Goal: Transaction & Acquisition: Purchase product/service

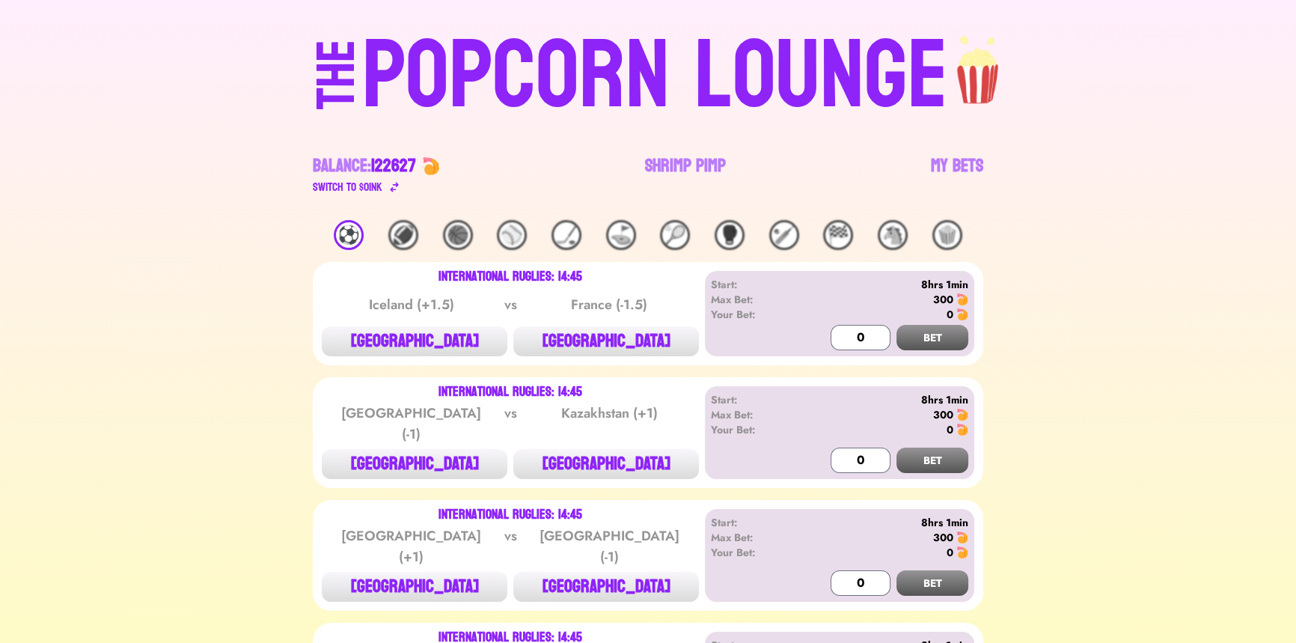
scroll to position [67, 0]
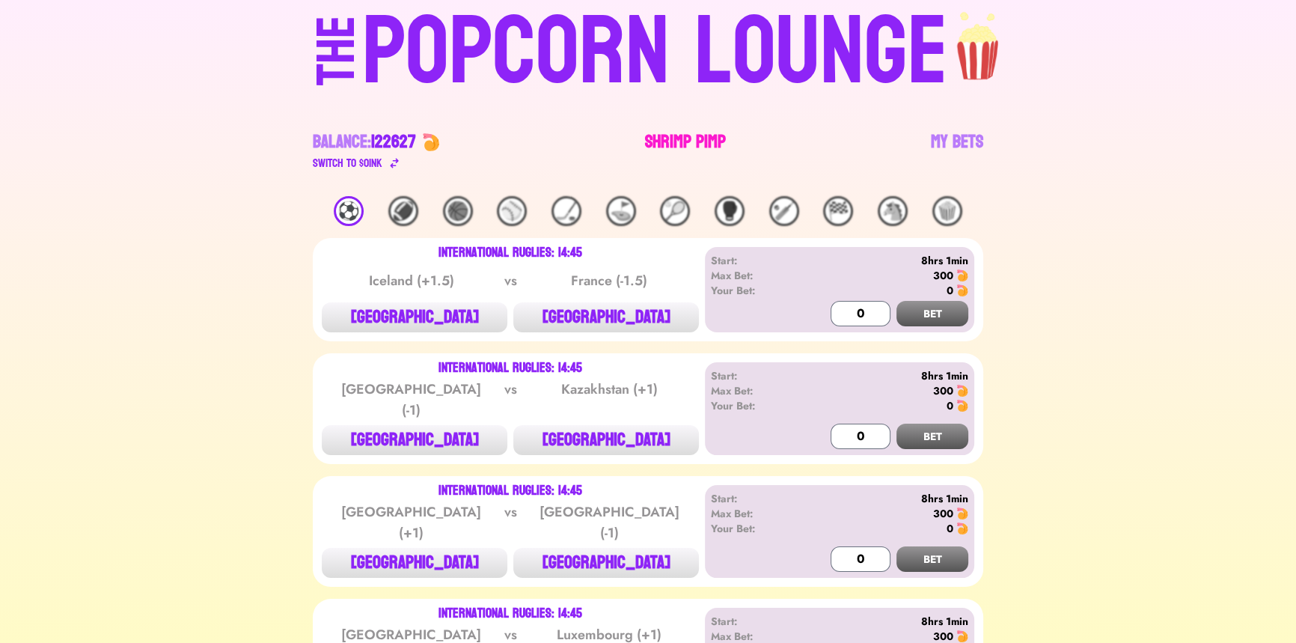
click at [684, 143] on link "Shrimp Pimp" at bounding box center [685, 151] width 81 height 42
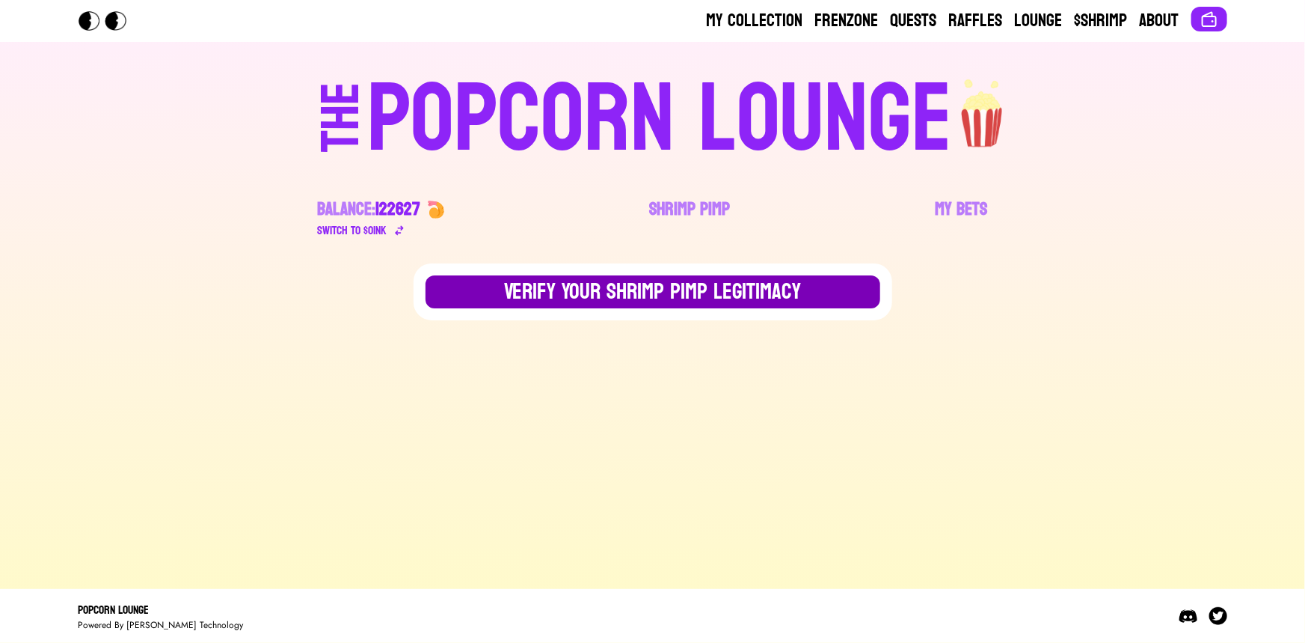
click at [732, 280] on button "Verify Your Shrimp Pimp Legitimacy" at bounding box center [653, 291] width 455 height 33
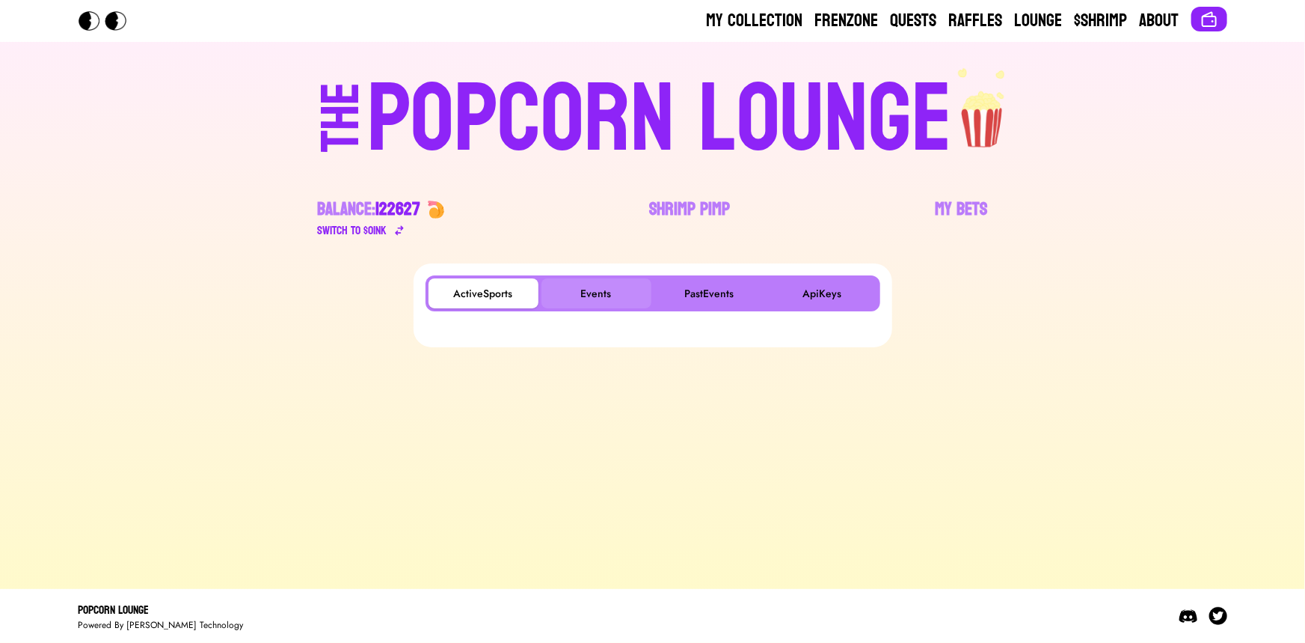
click at [608, 279] on button "Events" at bounding box center [597, 293] width 110 height 30
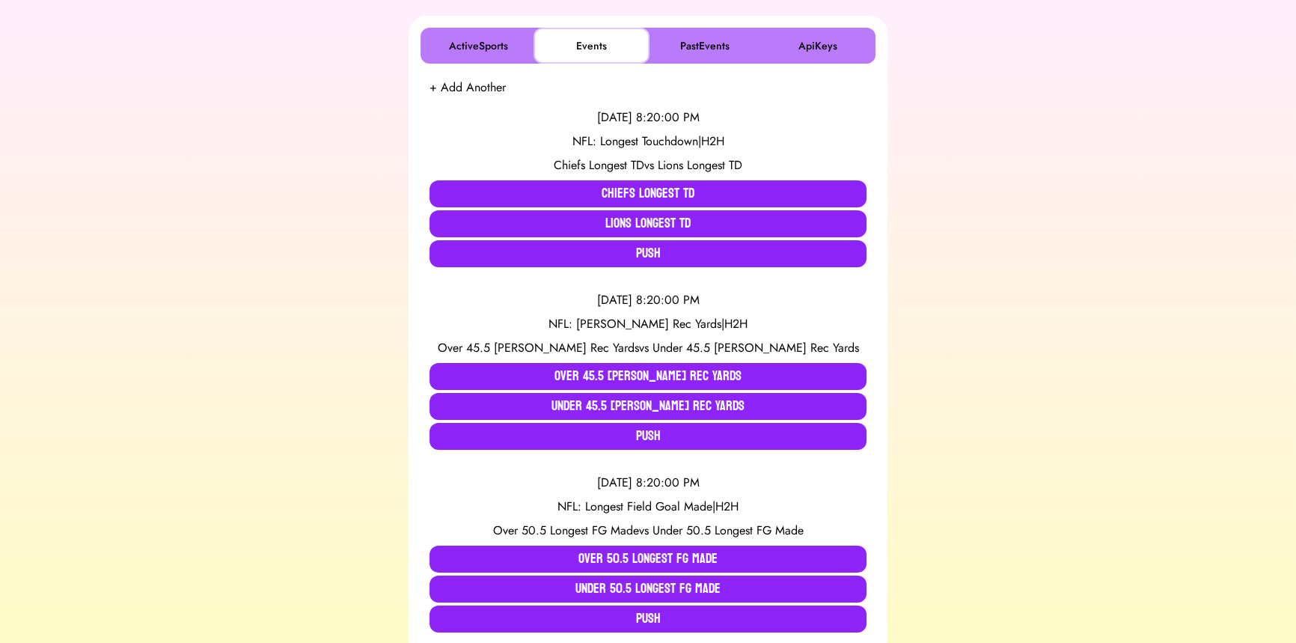
scroll to position [272, 0]
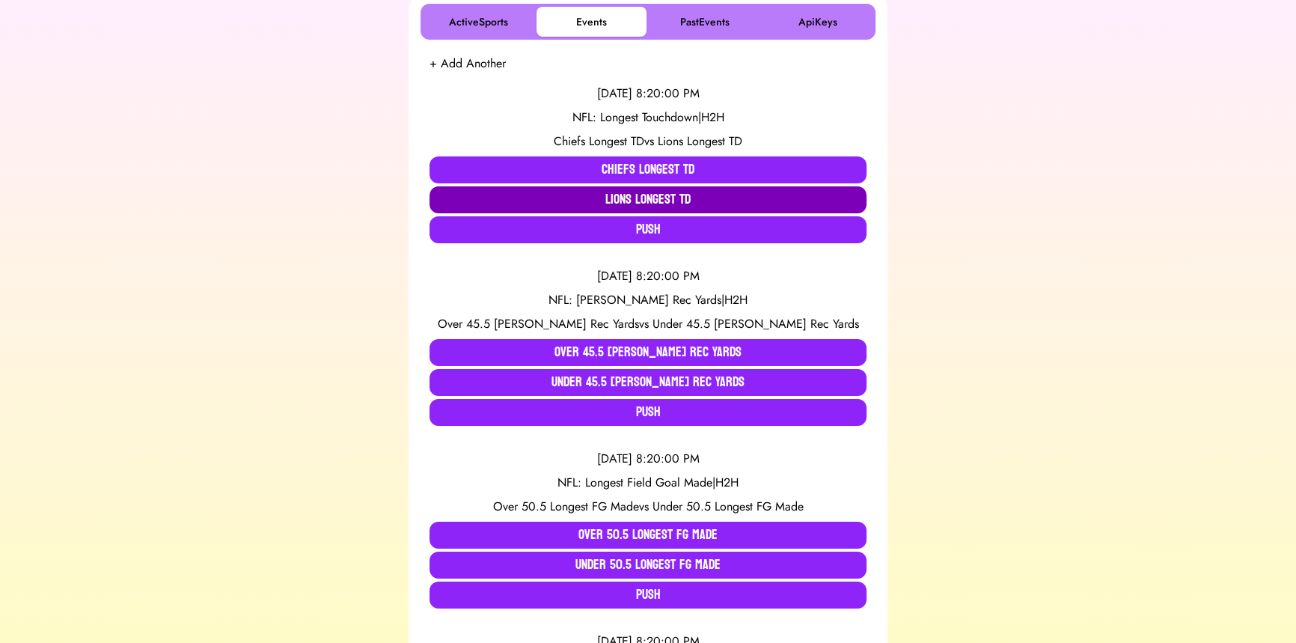
click at [560, 204] on button "Lions Longest TD" at bounding box center [647, 199] width 437 height 27
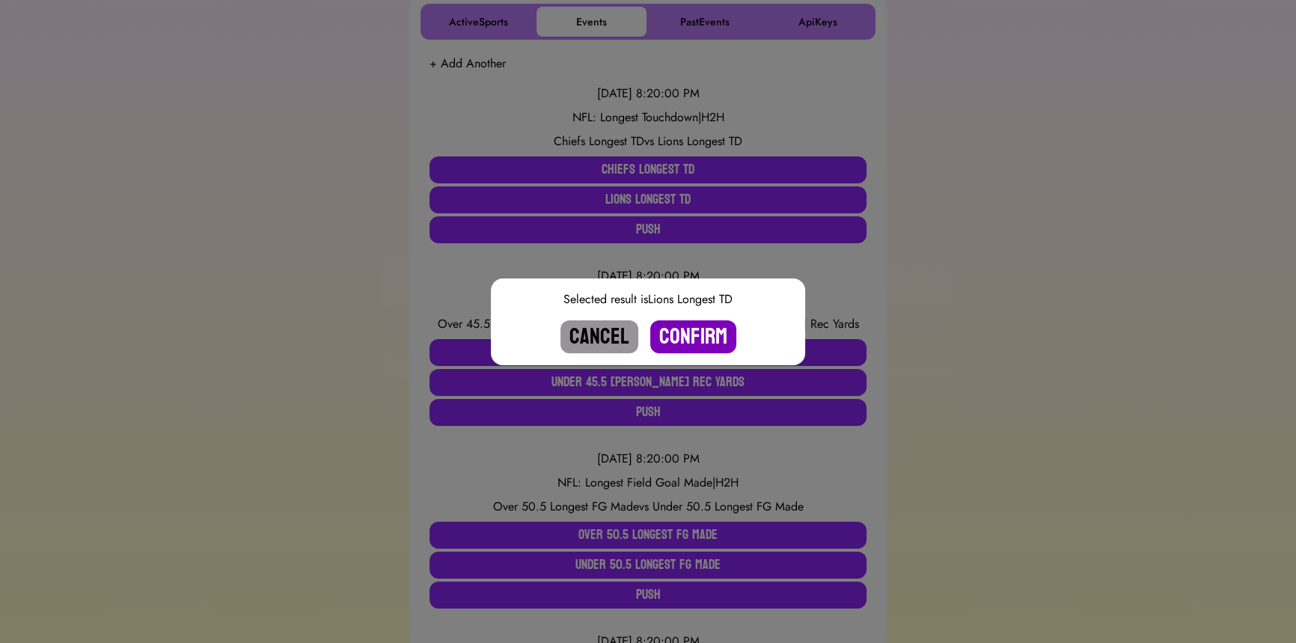
click at [694, 331] on button "Confirm" at bounding box center [693, 336] width 86 height 33
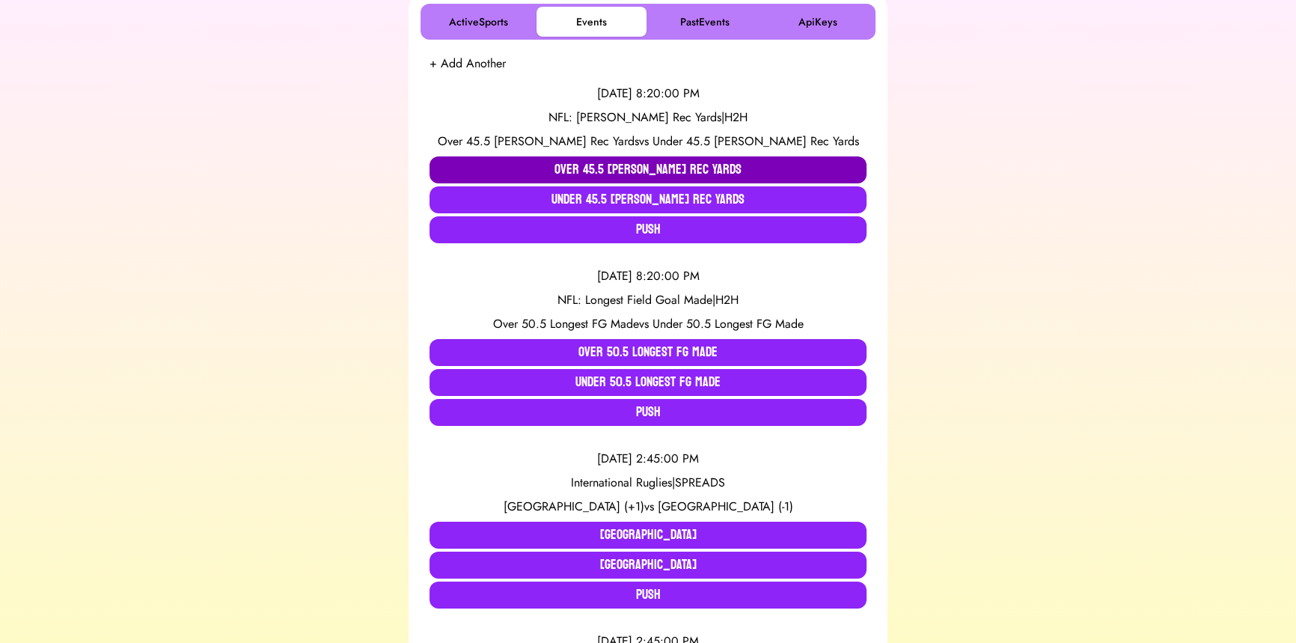
click at [558, 170] on button "Over 45.5 Kelce Rec Yards" at bounding box center [647, 169] width 437 height 27
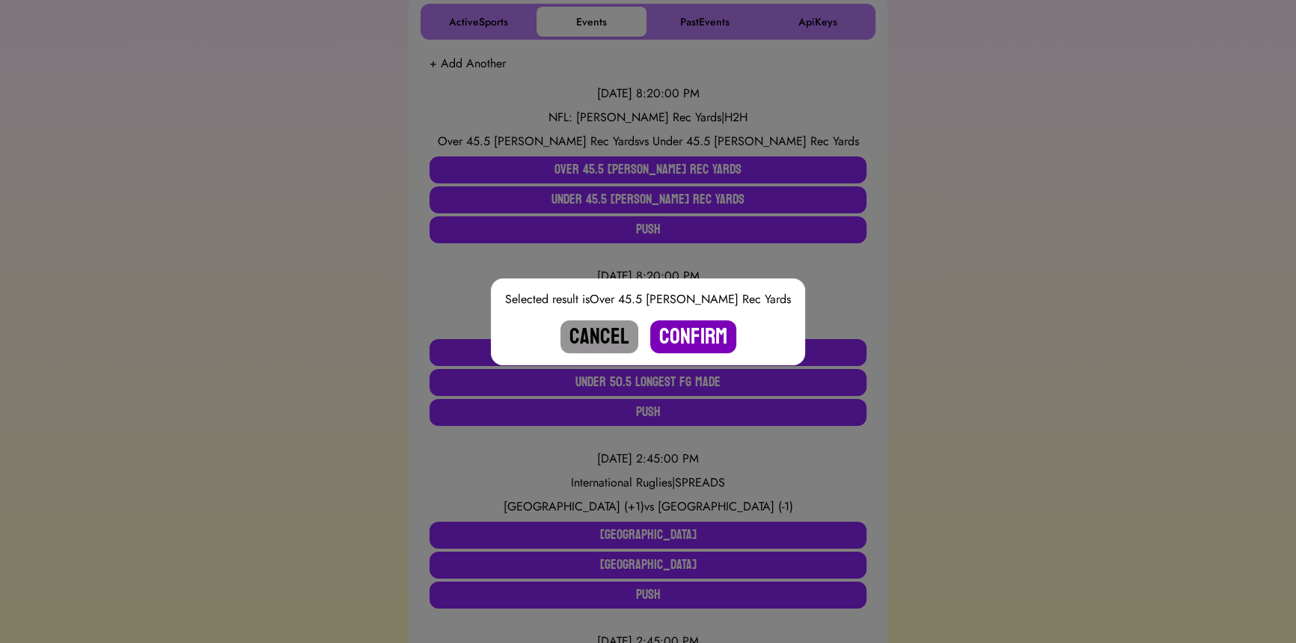
click at [684, 336] on button "Confirm" at bounding box center [693, 336] width 86 height 33
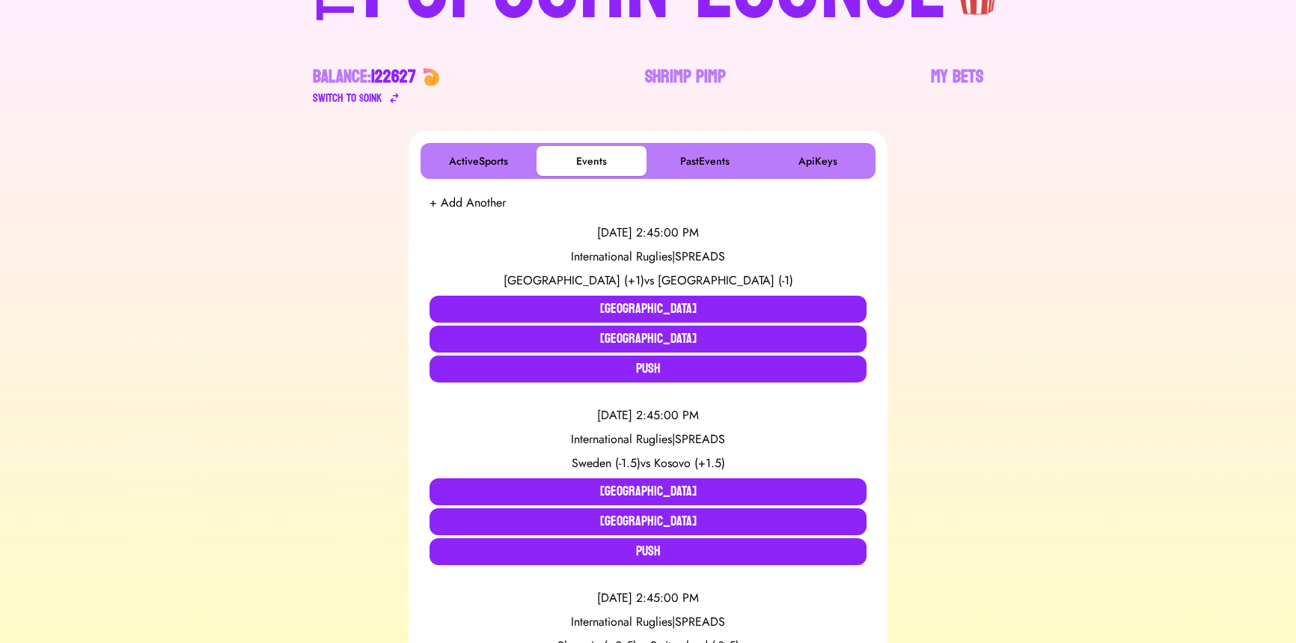
scroll to position [0, 0]
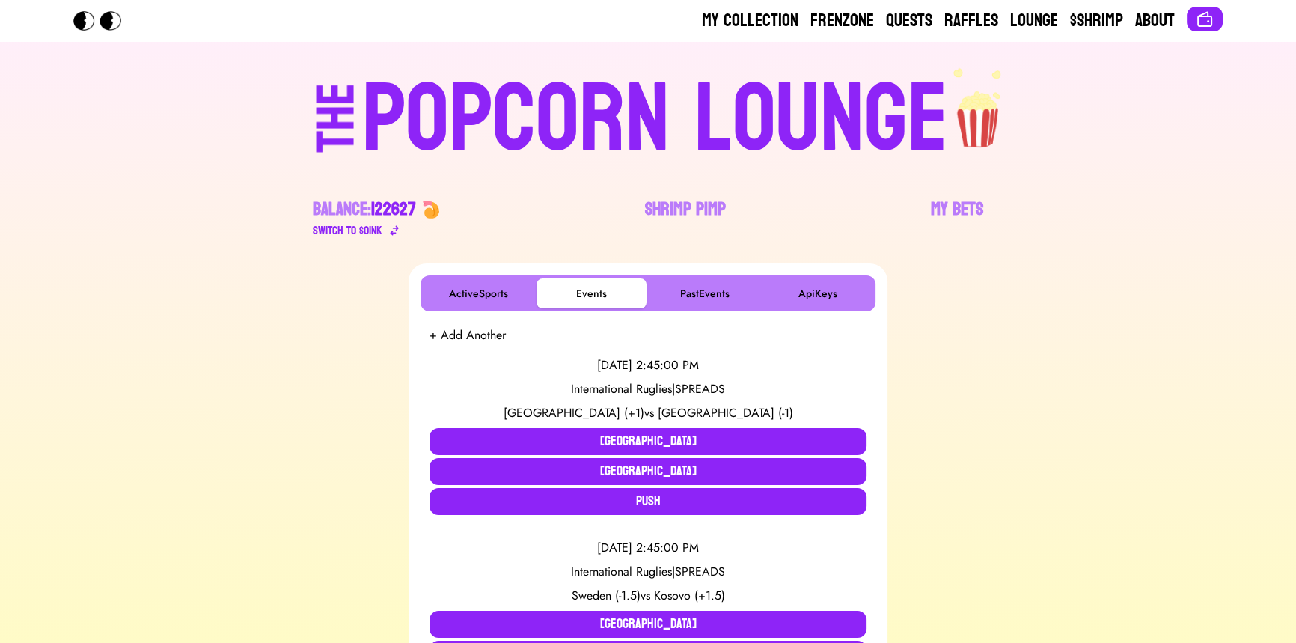
click at [583, 102] on div "POPCORN LOUNGE" at bounding box center [655, 120] width 586 height 96
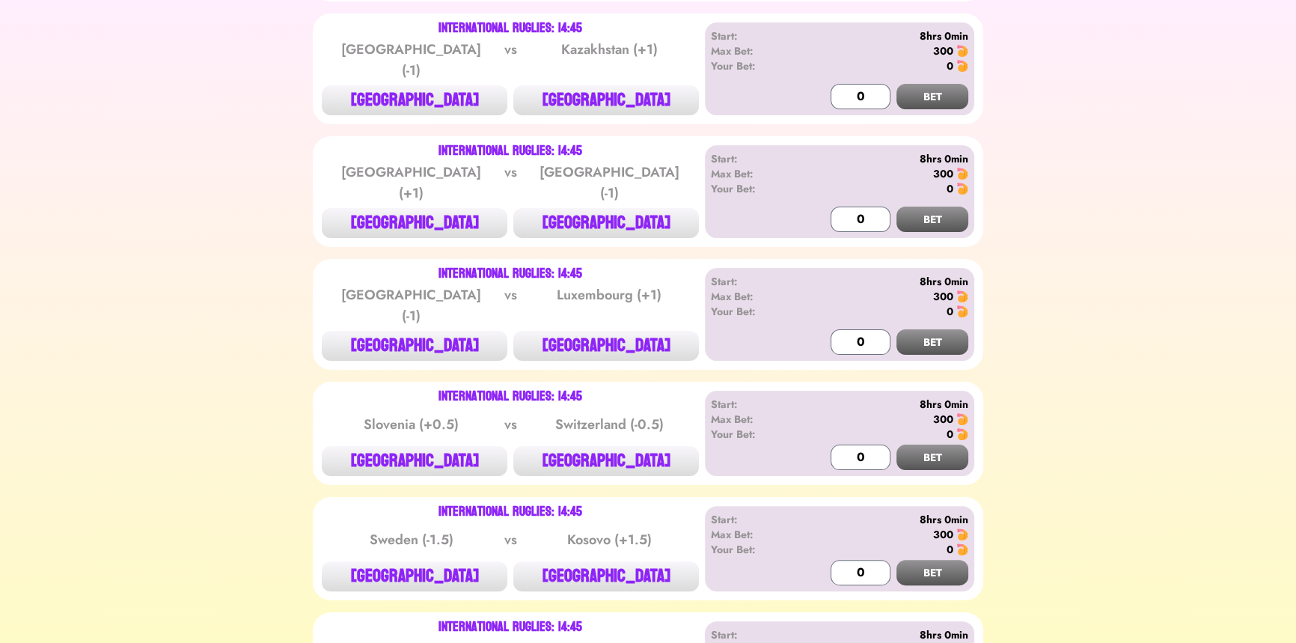
scroll to position [408, 0]
click at [574, 217] on button "[GEOGRAPHIC_DATA]" at bounding box center [606, 222] width 186 height 30
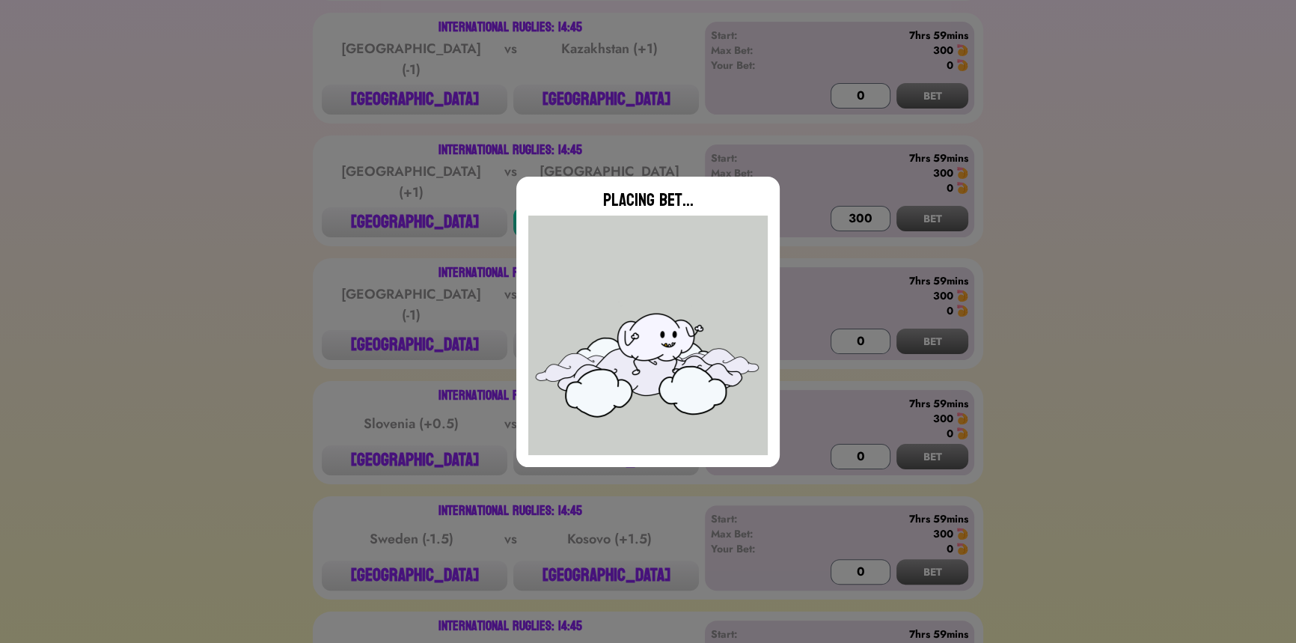
type input "0"
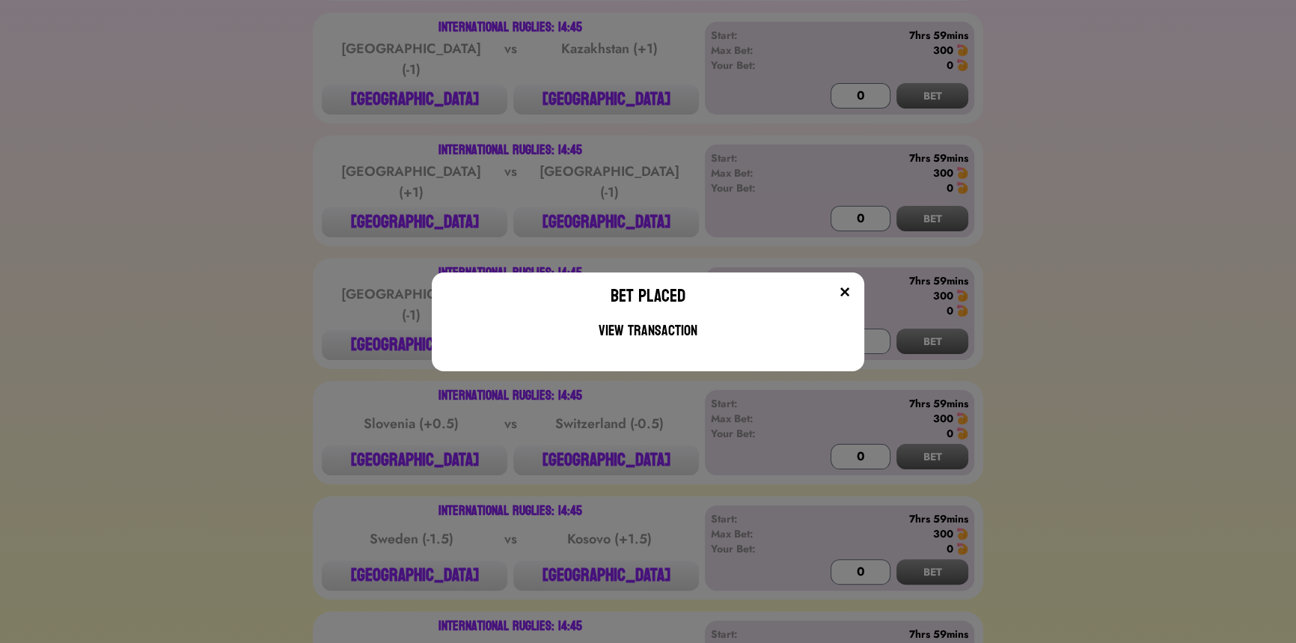
click at [509, 94] on div "Bet Placed View Transaction" at bounding box center [648, 321] width 1296 height 643
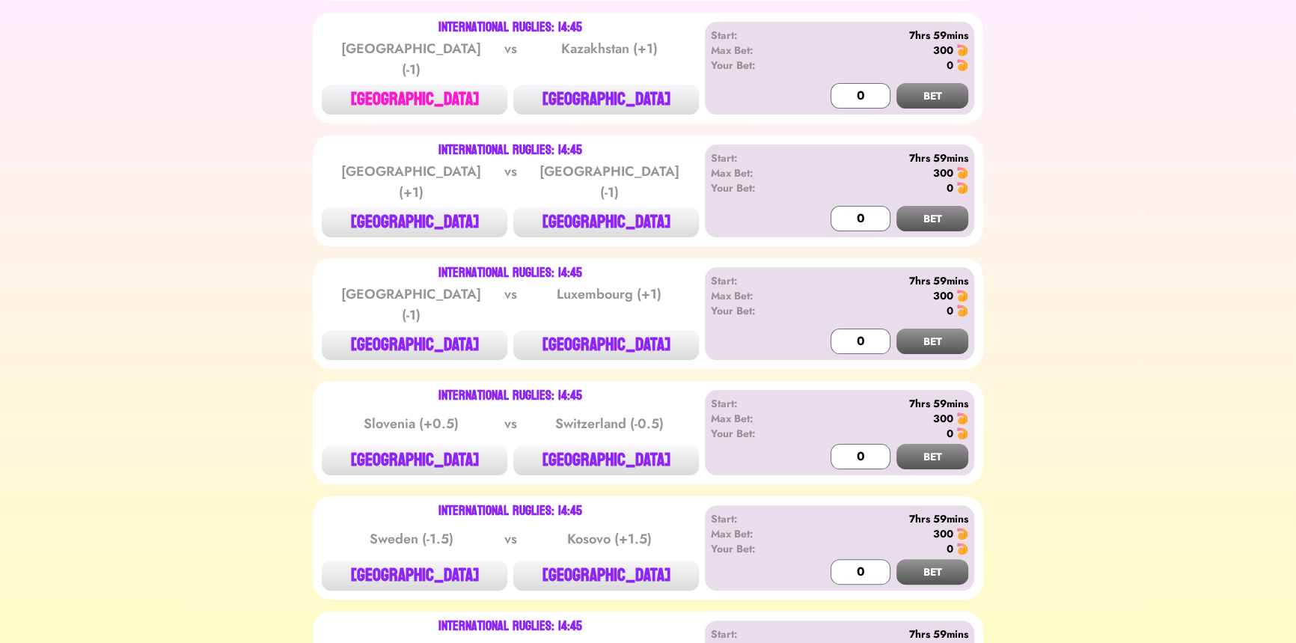
click at [438, 85] on button "[GEOGRAPHIC_DATA]" at bounding box center [415, 100] width 186 height 30
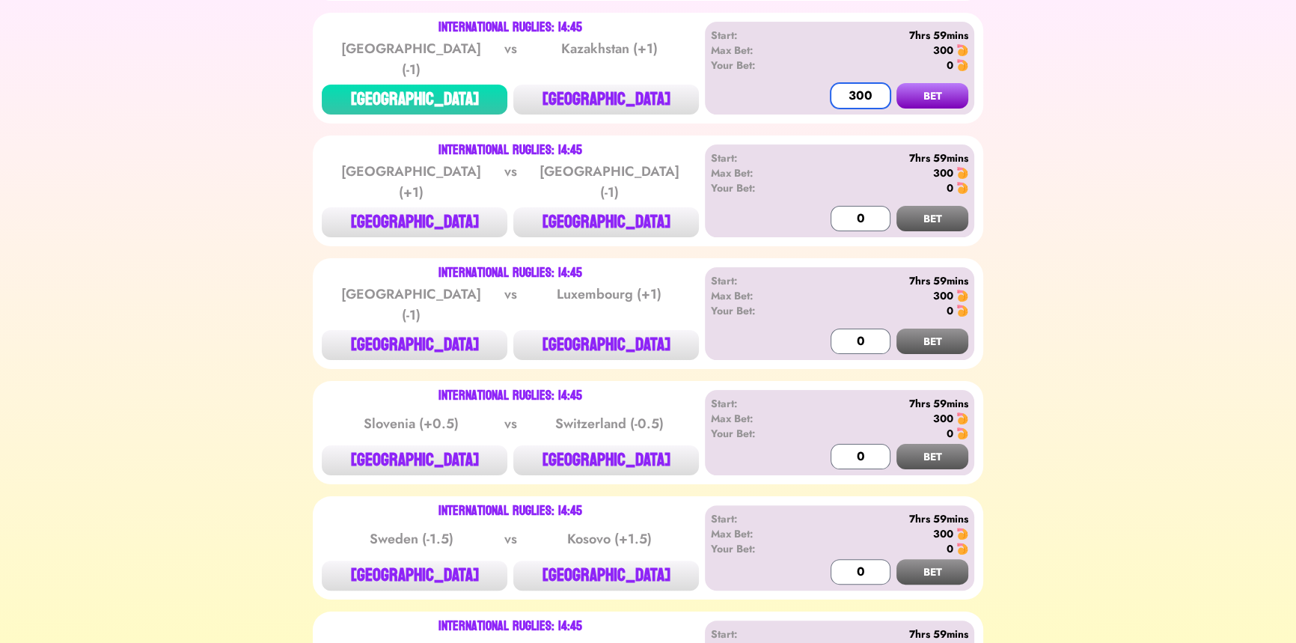
type input "300"
click at [896, 83] on button "BET" at bounding box center [932, 95] width 72 height 25
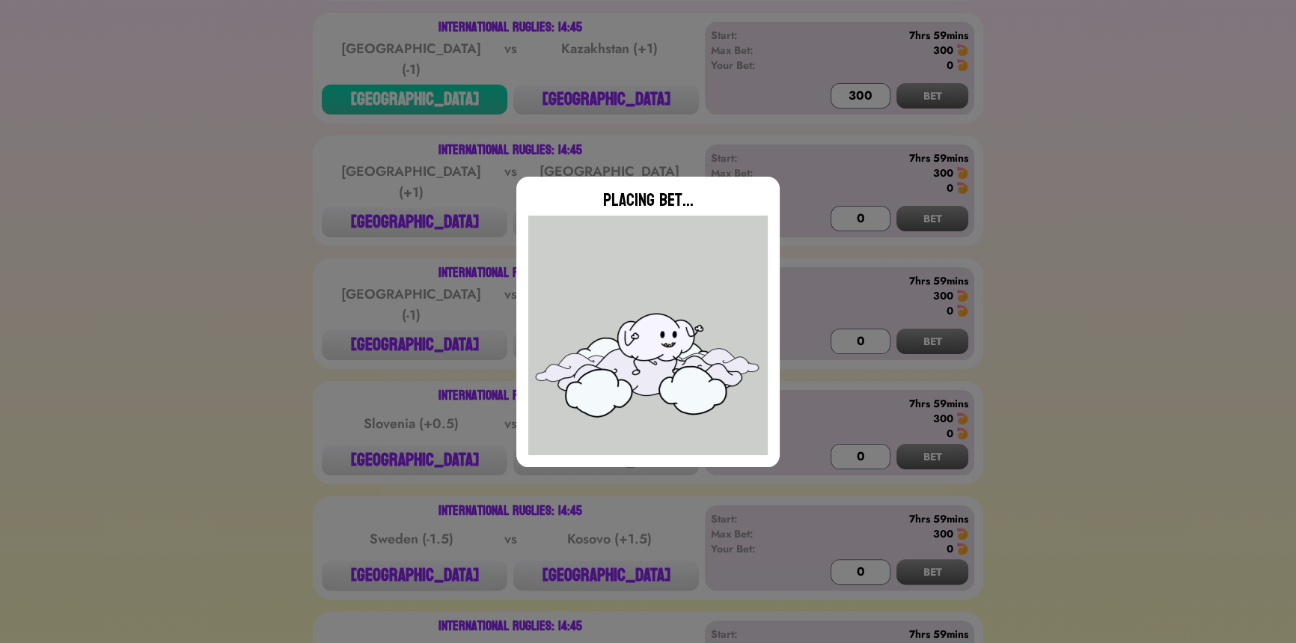
type input "0"
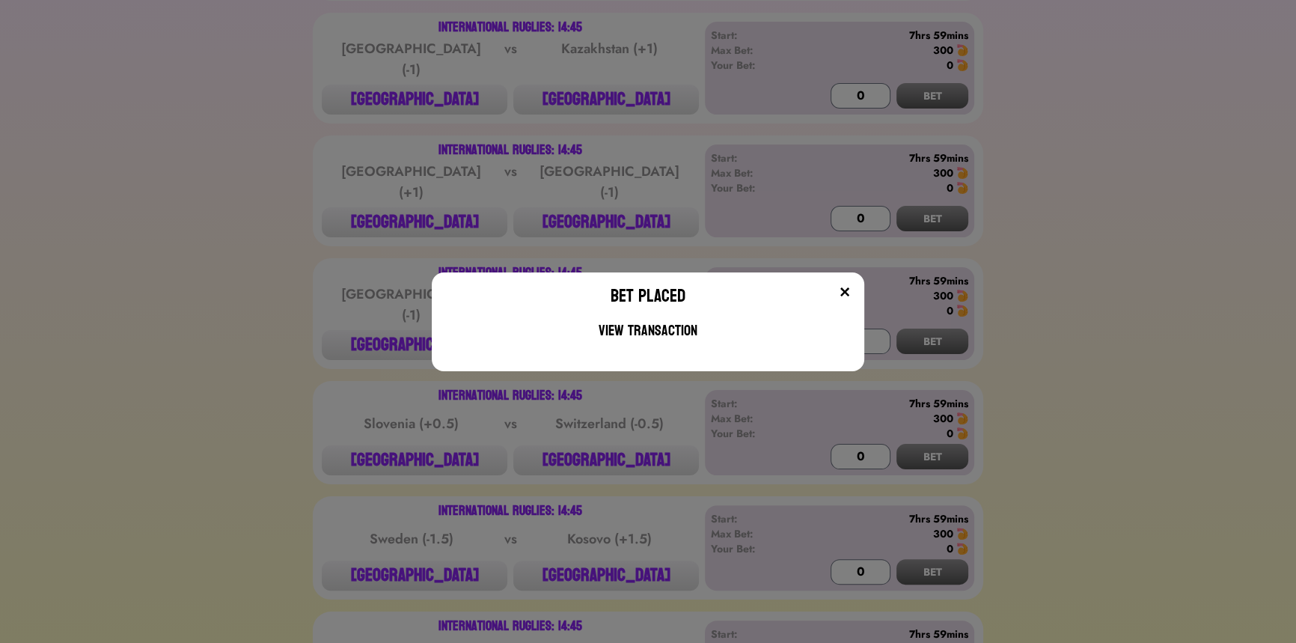
click at [188, 168] on div "Bet Placed View Transaction" at bounding box center [648, 321] width 1296 height 643
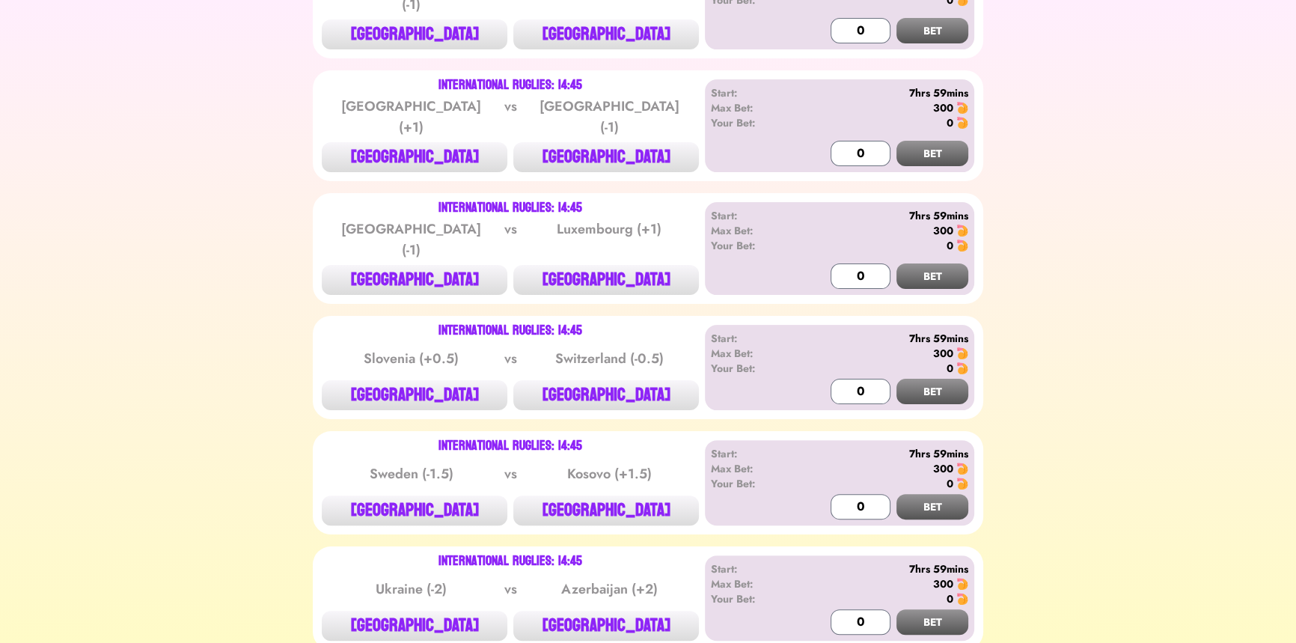
scroll to position [612, 0]
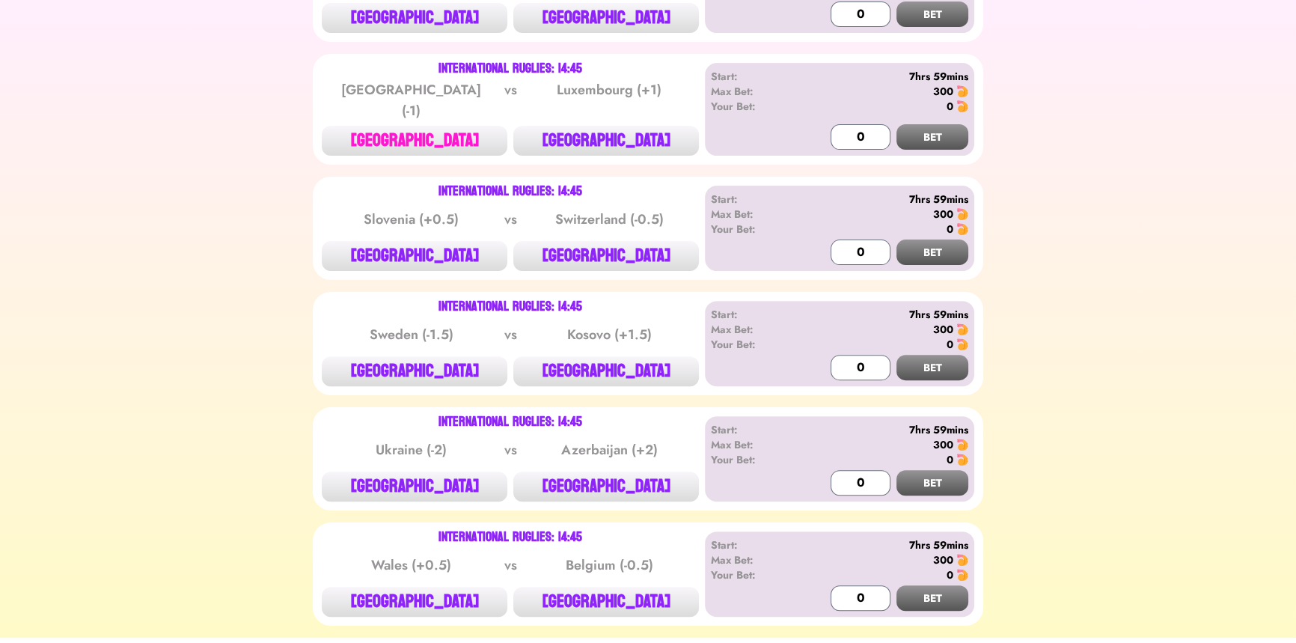
click at [416, 126] on button "[GEOGRAPHIC_DATA]" at bounding box center [415, 141] width 186 height 30
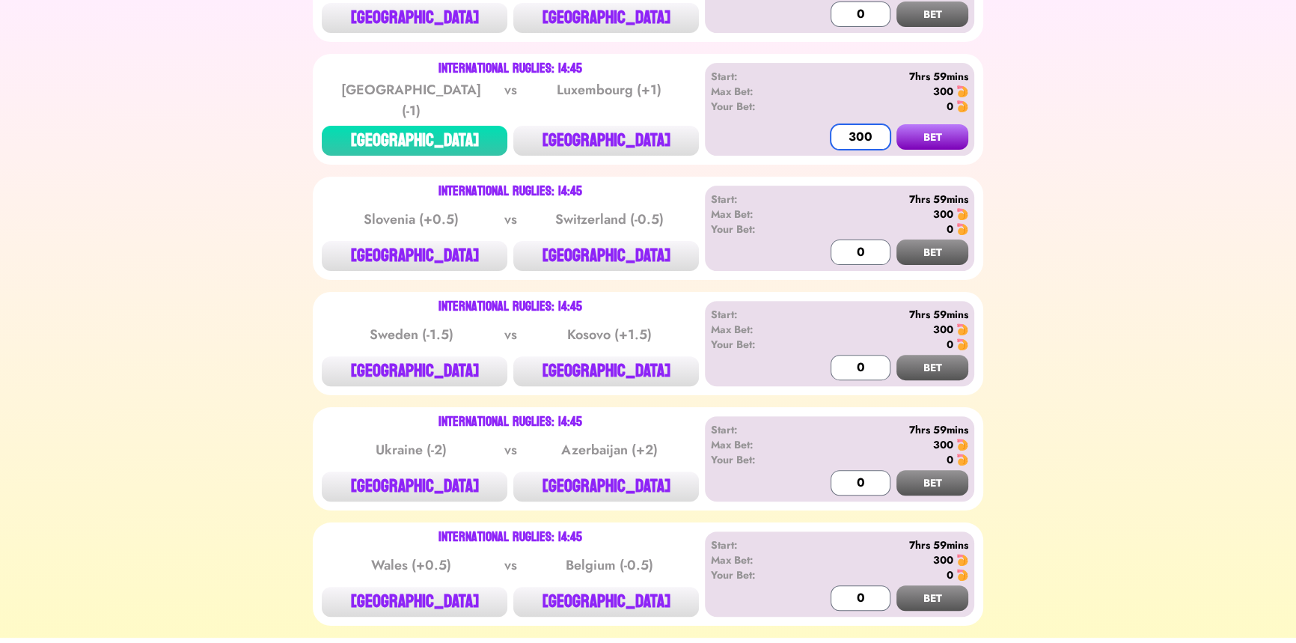
type input "300"
click at [896, 124] on button "BET" at bounding box center [932, 136] width 72 height 25
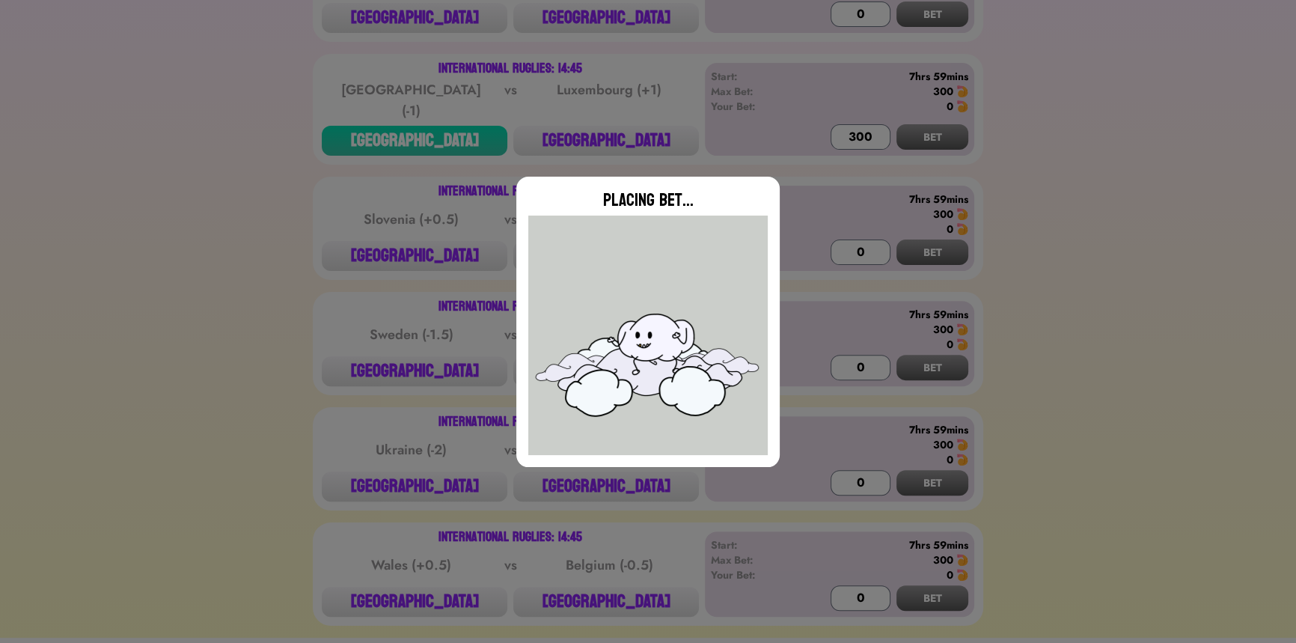
type input "0"
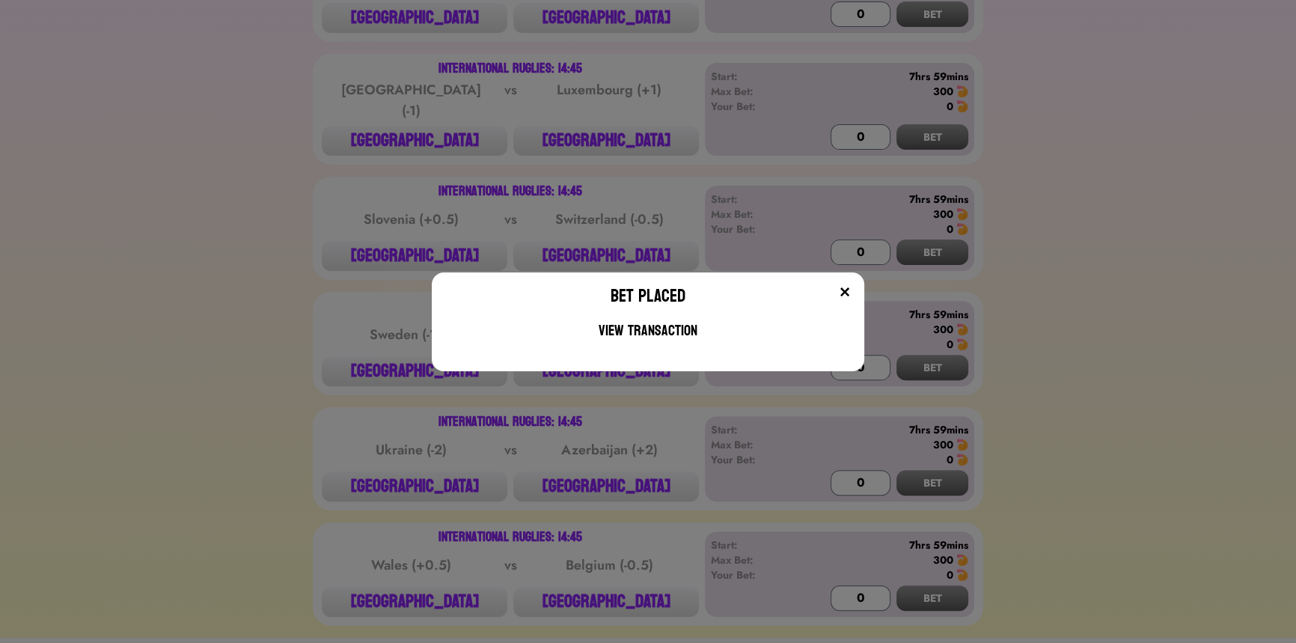
click at [466, 199] on div "Bet Placed View Transaction" at bounding box center [648, 321] width 1296 height 643
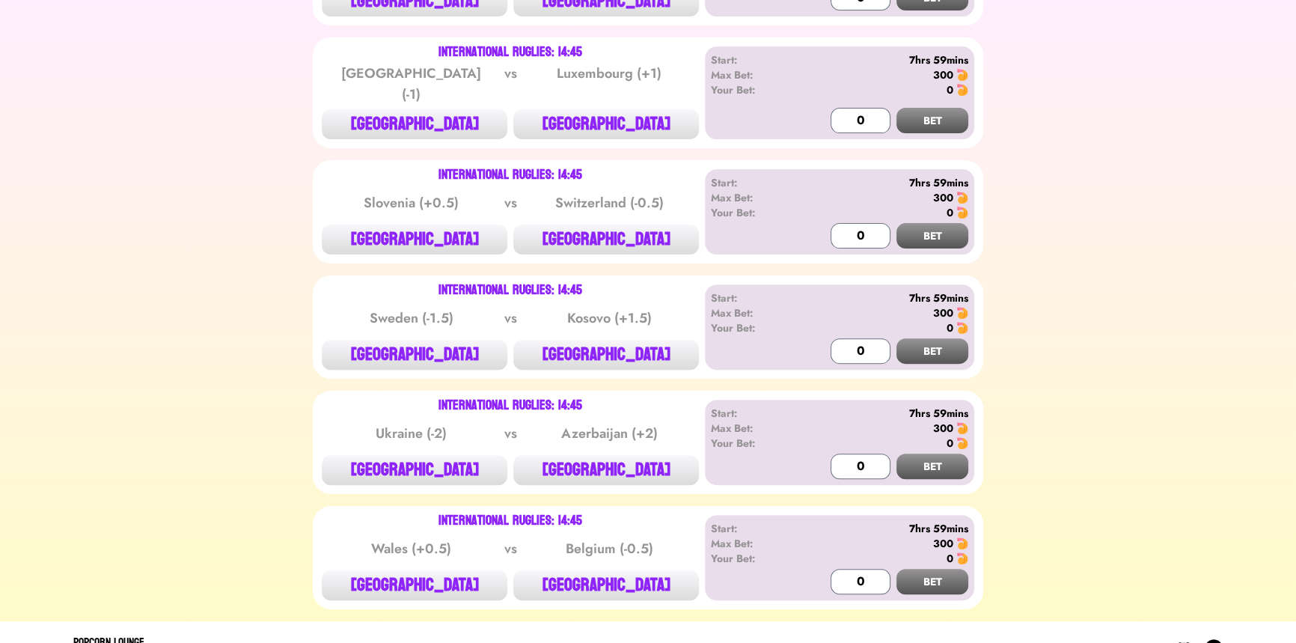
scroll to position [636, 0]
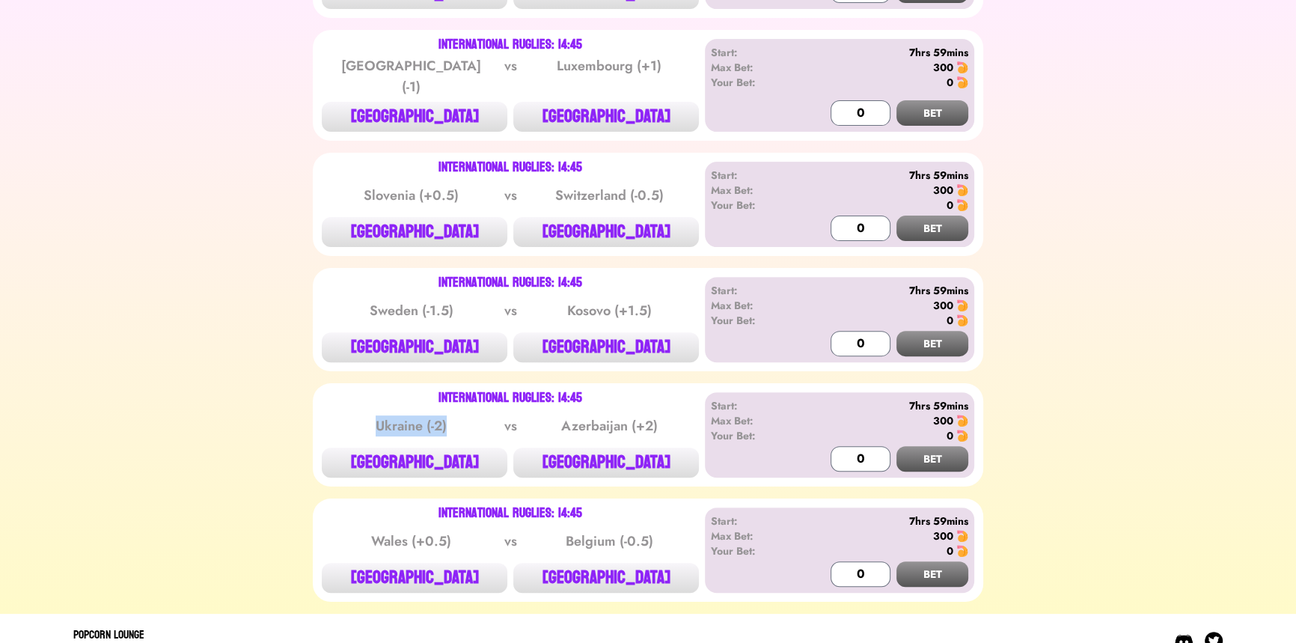
drag, startPoint x: 396, startPoint y: 396, endPoint x: 447, endPoint y: 396, distance: 50.9
click at [447, 415] on div "Ukraine (-2)" at bounding box center [411, 425] width 151 height 21
click at [590, 217] on button "[GEOGRAPHIC_DATA]" at bounding box center [606, 232] width 186 height 30
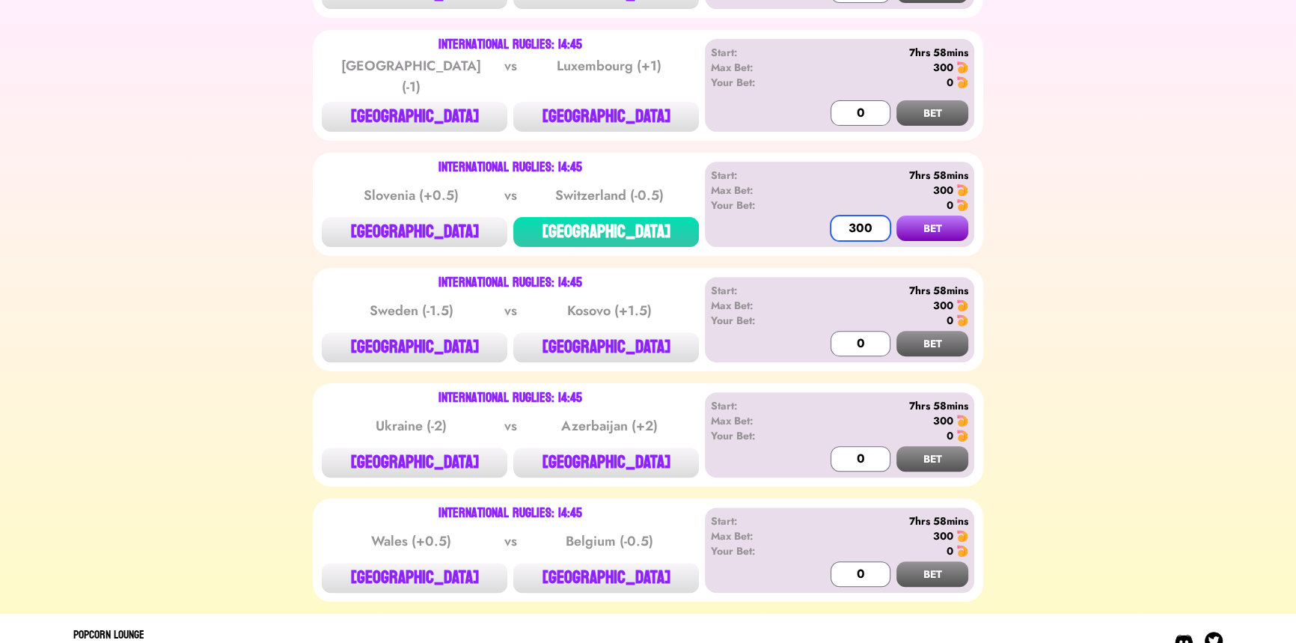
type input "300"
click at [896, 215] on button "BET" at bounding box center [932, 227] width 72 height 25
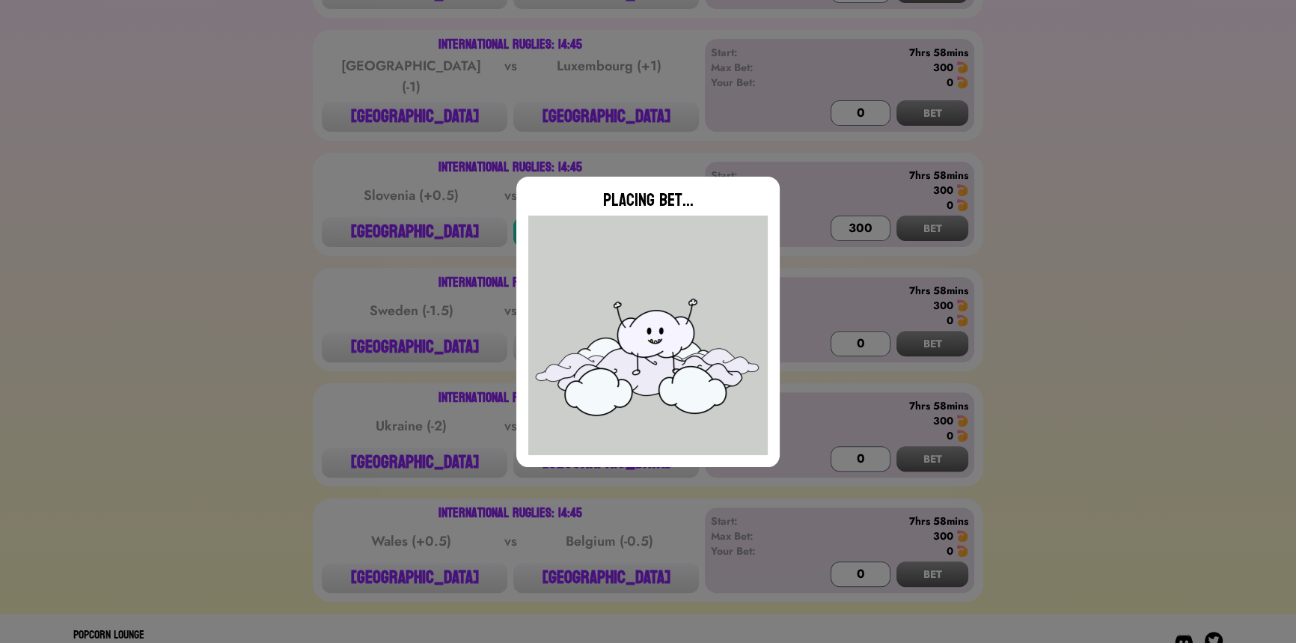
type input "0"
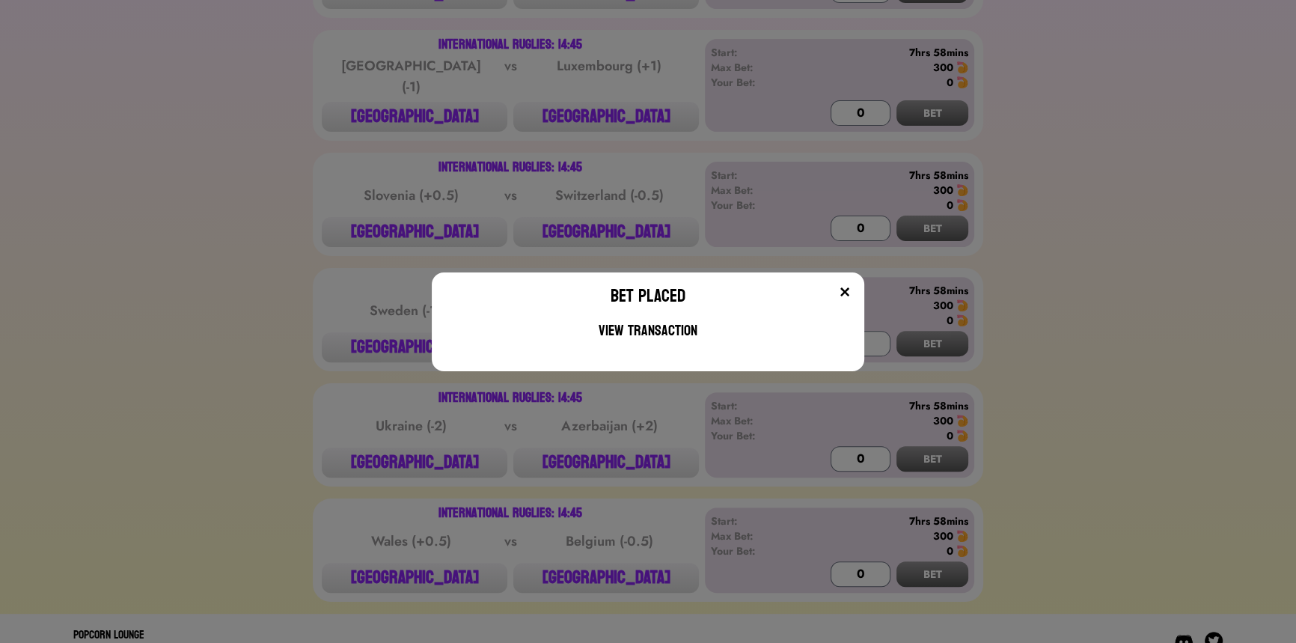
click at [368, 316] on div "Bet Placed View Transaction" at bounding box center [648, 321] width 1296 height 643
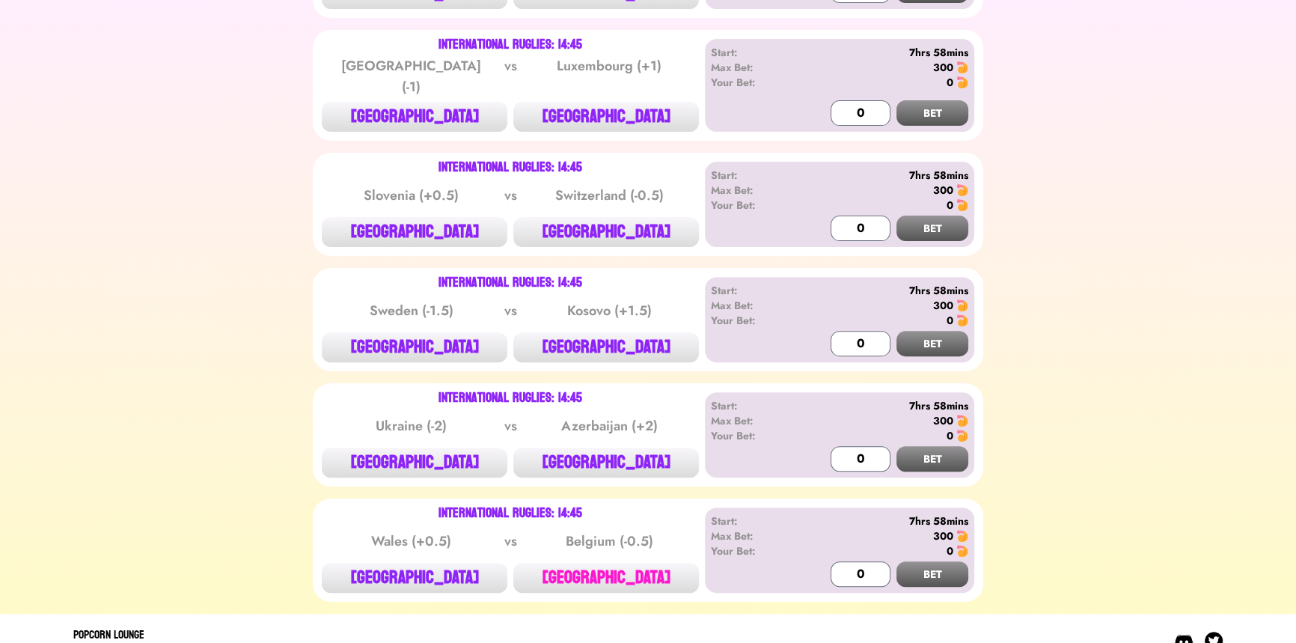
click at [592, 563] on button "[GEOGRAPHIC_DATA]" at bounding box center [606, 578] width 186 height 30
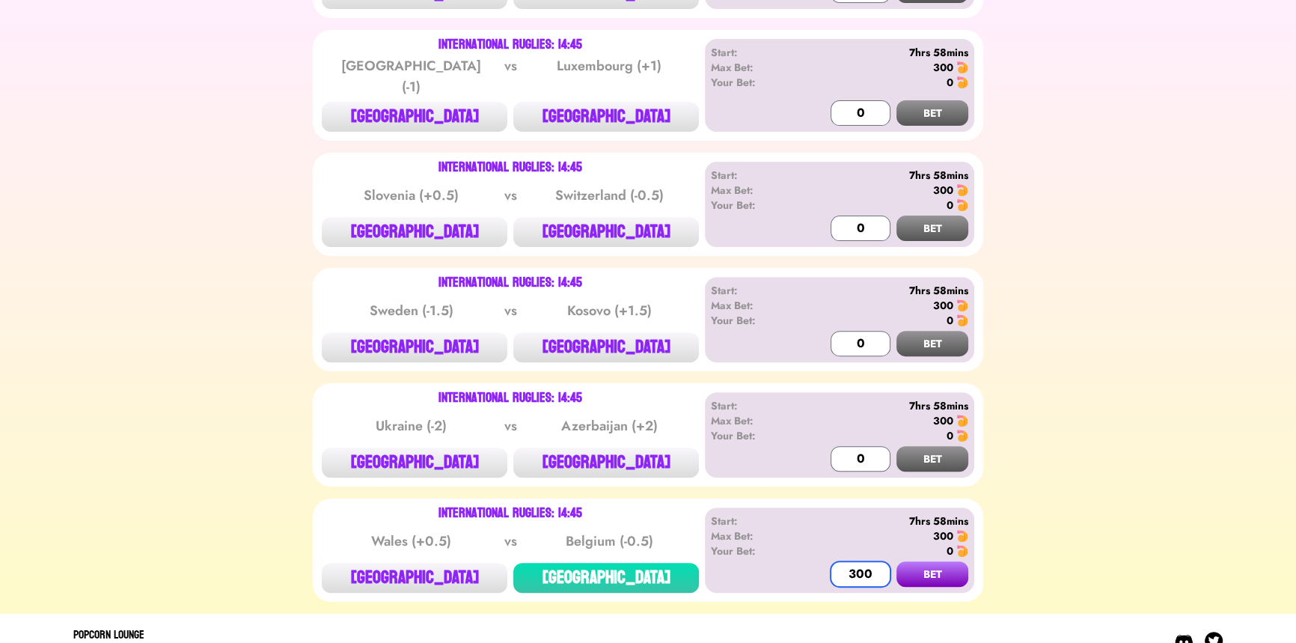
type input "300"
click at [896, 561] on button "BET" at bounding box center [932, 573] width 72 height 25
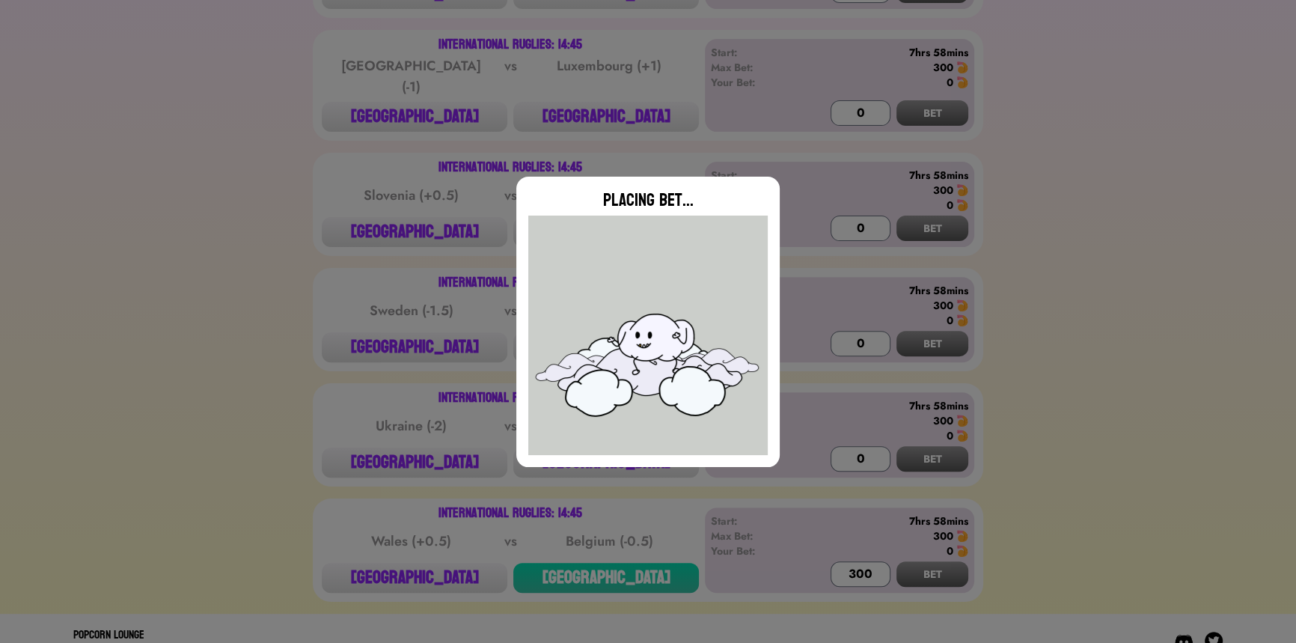
type input "0"
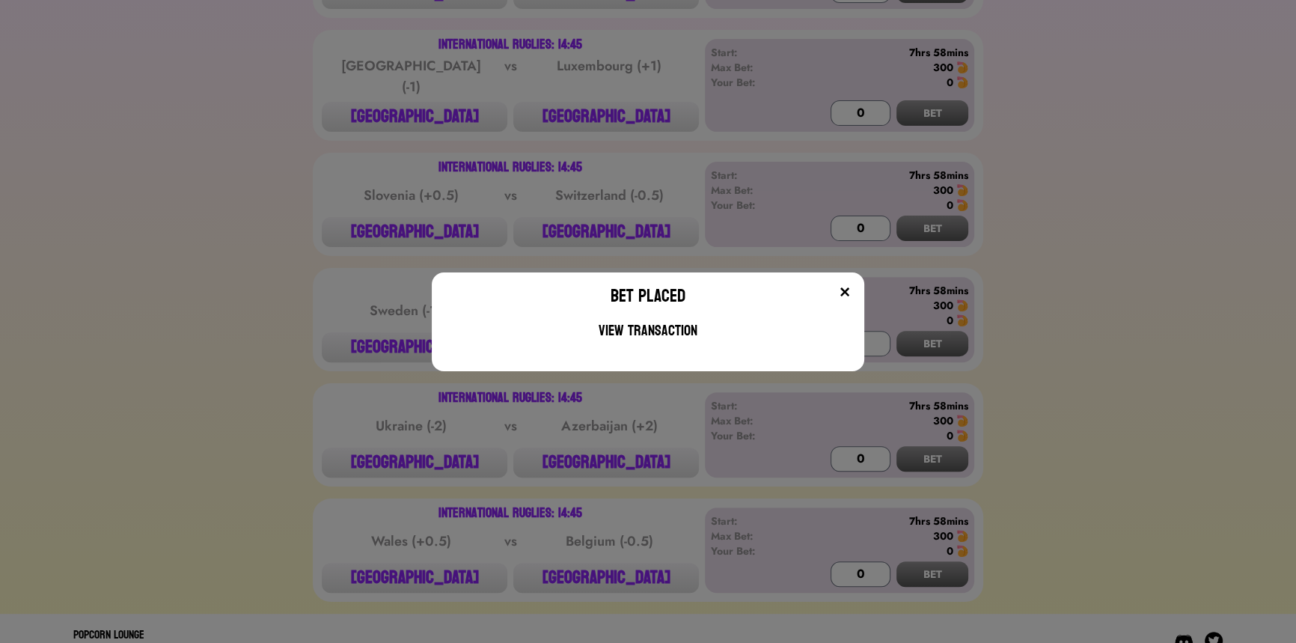
click at [361, 234] on div "Bet Placed View Transaction" at bounding box center [648, 321] width 1296 height 643
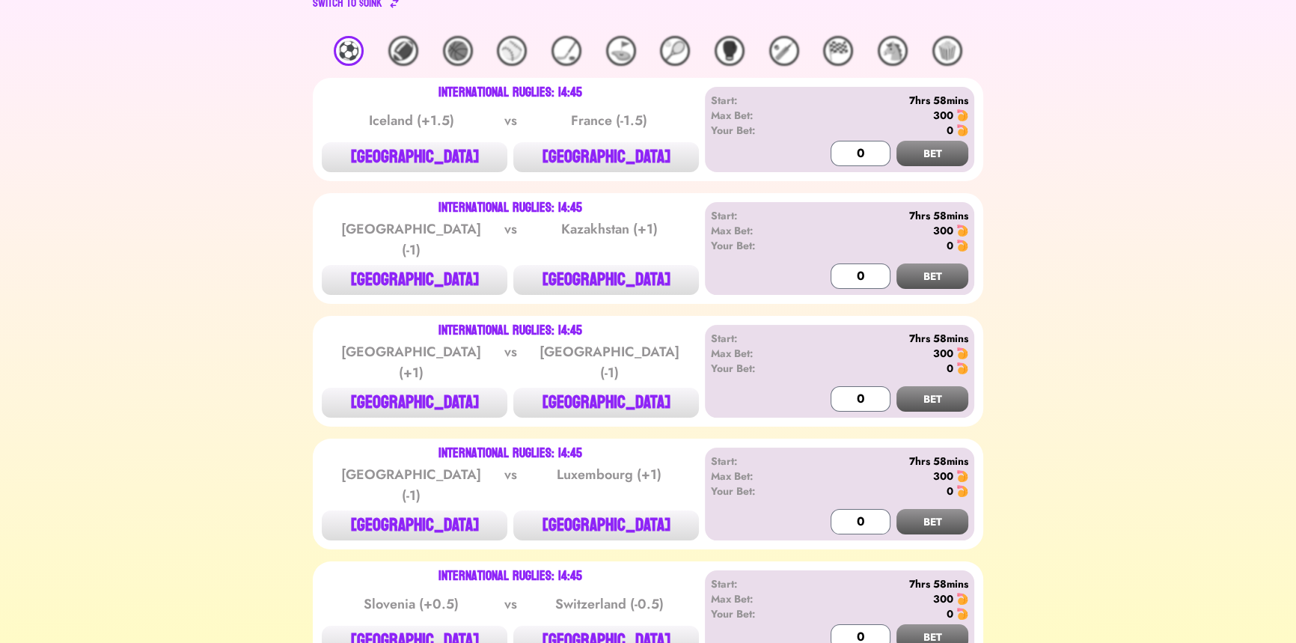
scroll to position [0, 0]
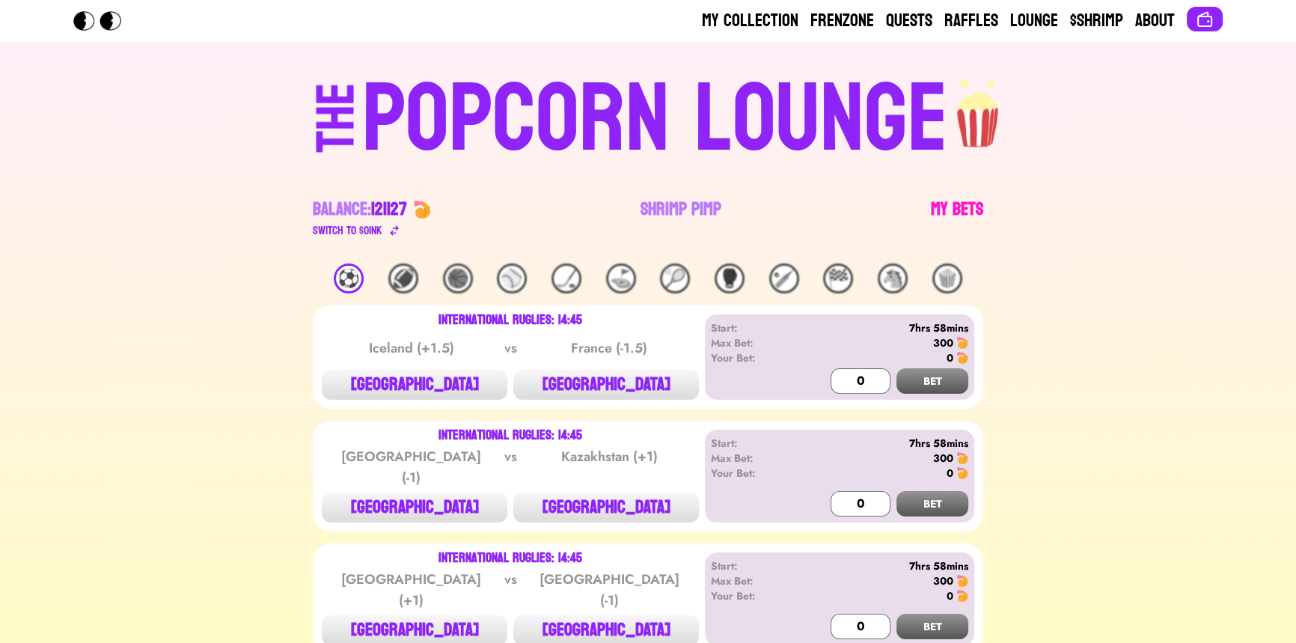
click at [957, 204] on link "My Bets" at bounding box center [957, 218] width 52 height 42
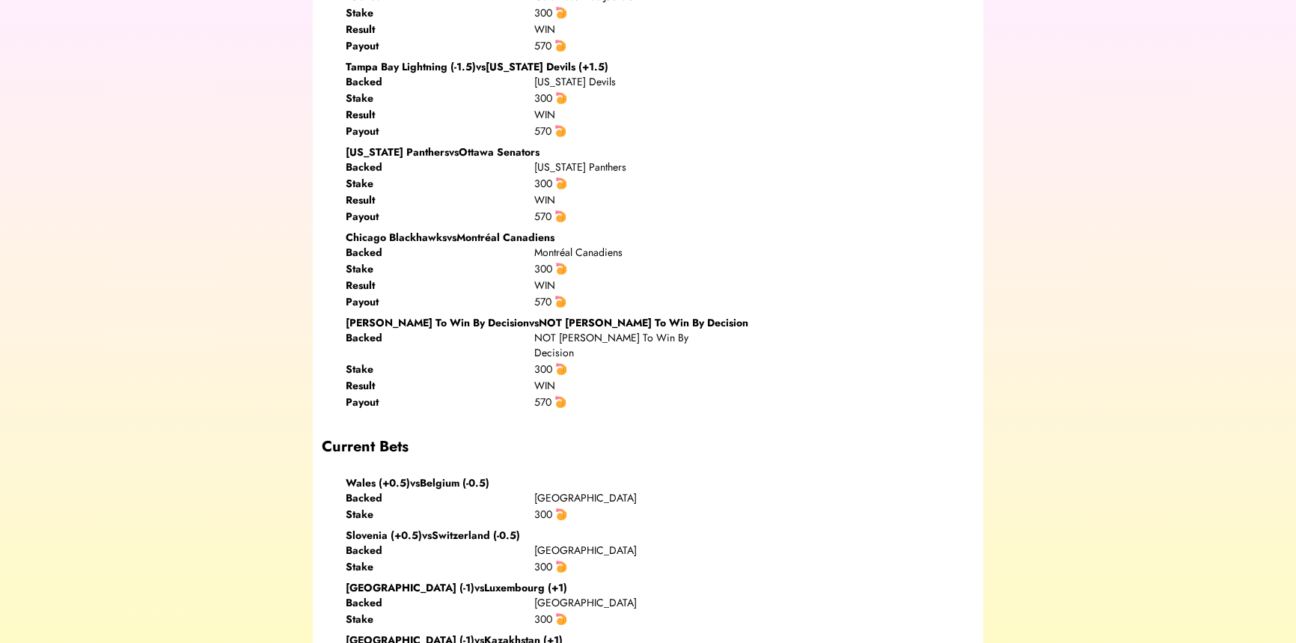
scroll to position [408, 0]
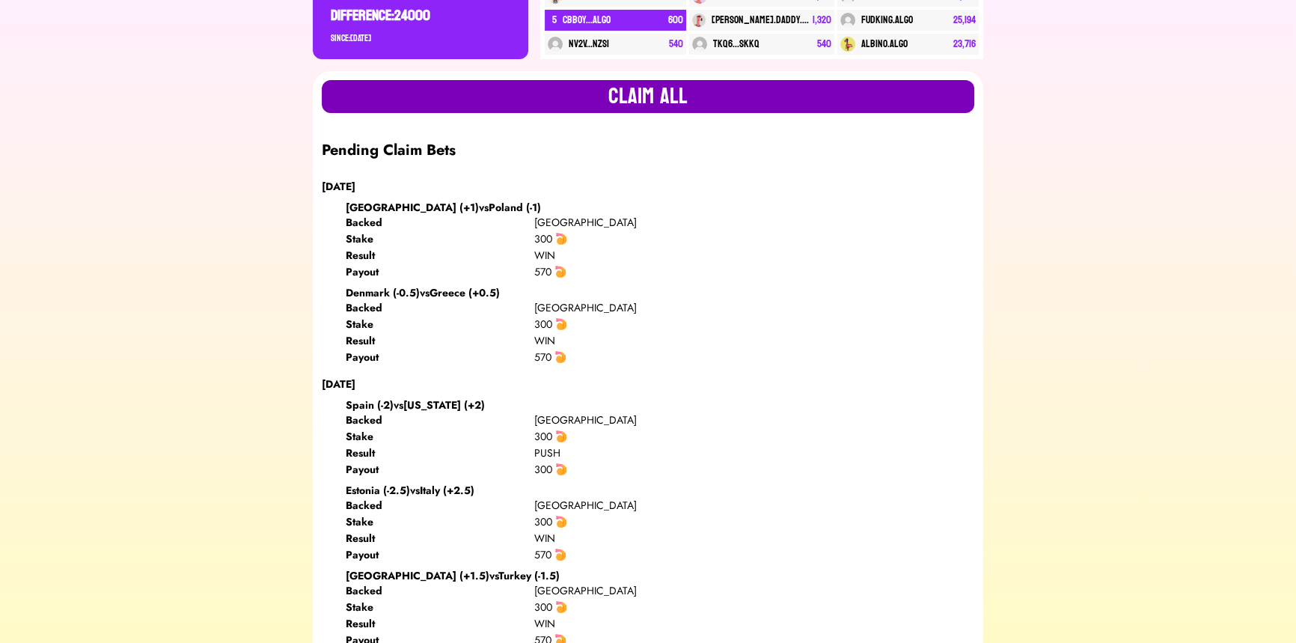
click at [672, 80] on button "Claim all" at bounding box center [648, 96] width 652 height 33
